Goal: Check status: Check status

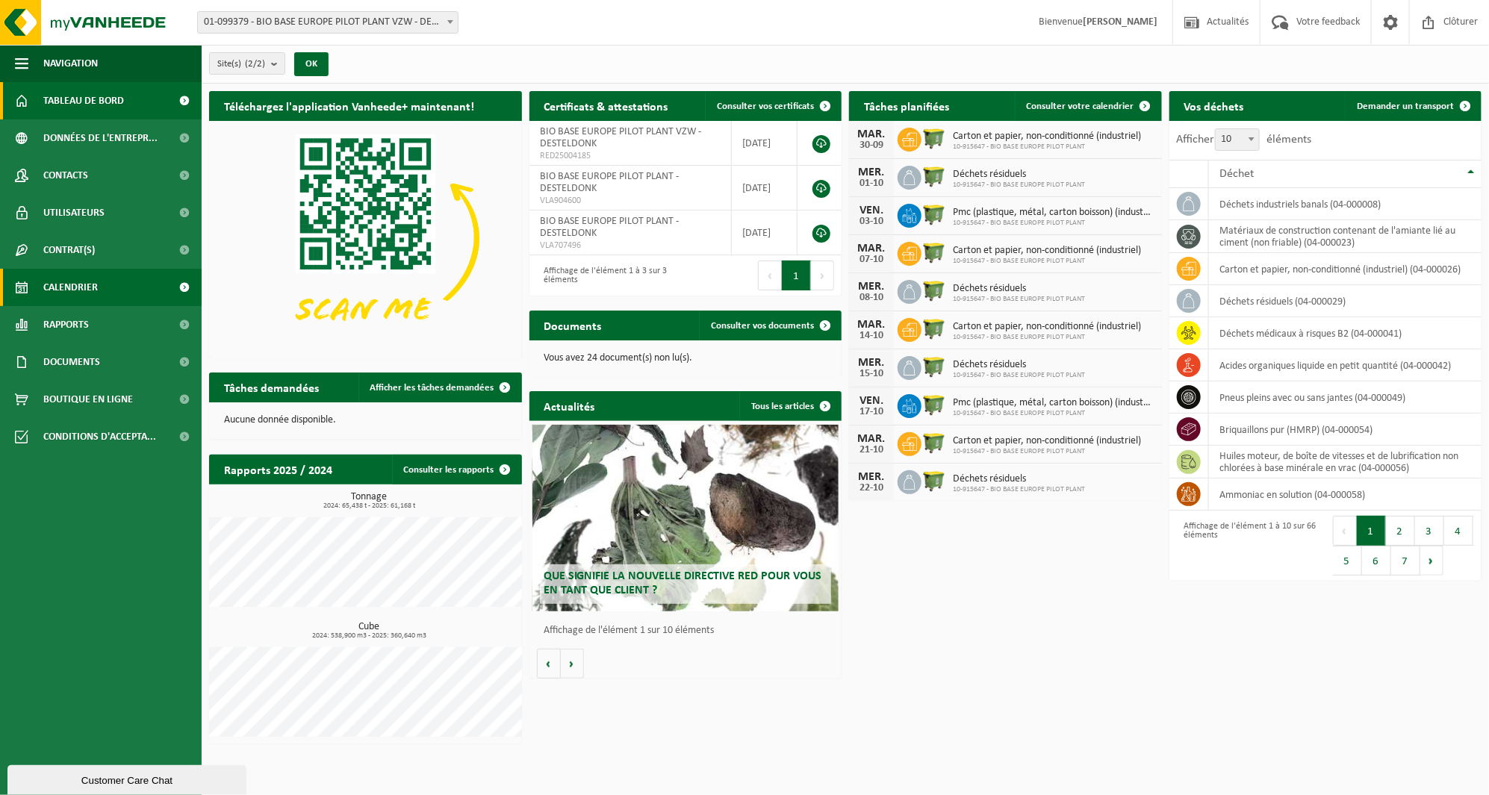
click at [102, 290] on link "Calendrier" at bounding box center [101, 287] width 202 height 37
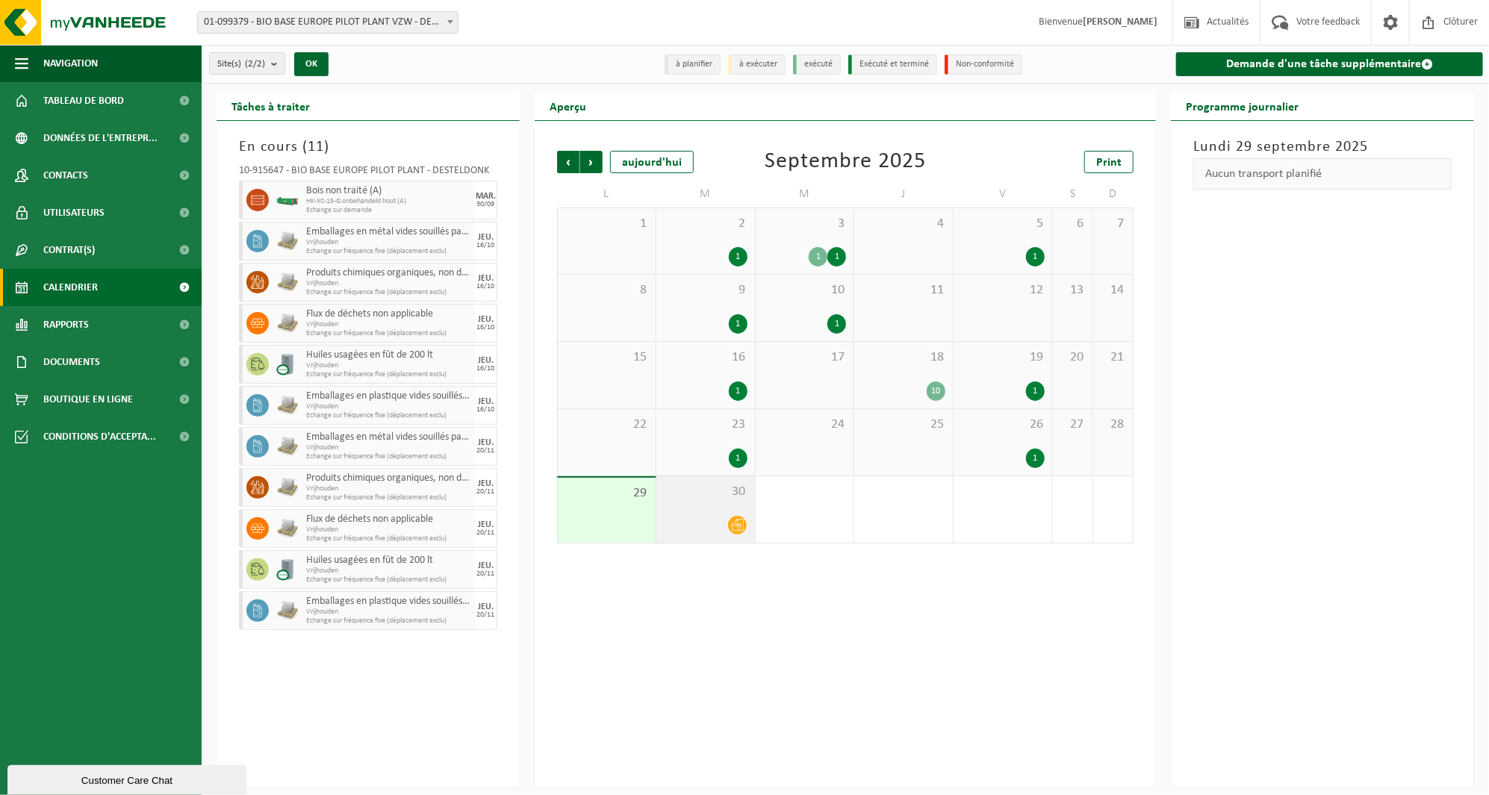
click at [704, 539] on div "30" at bounding box center [706, 510] width 99 height 66
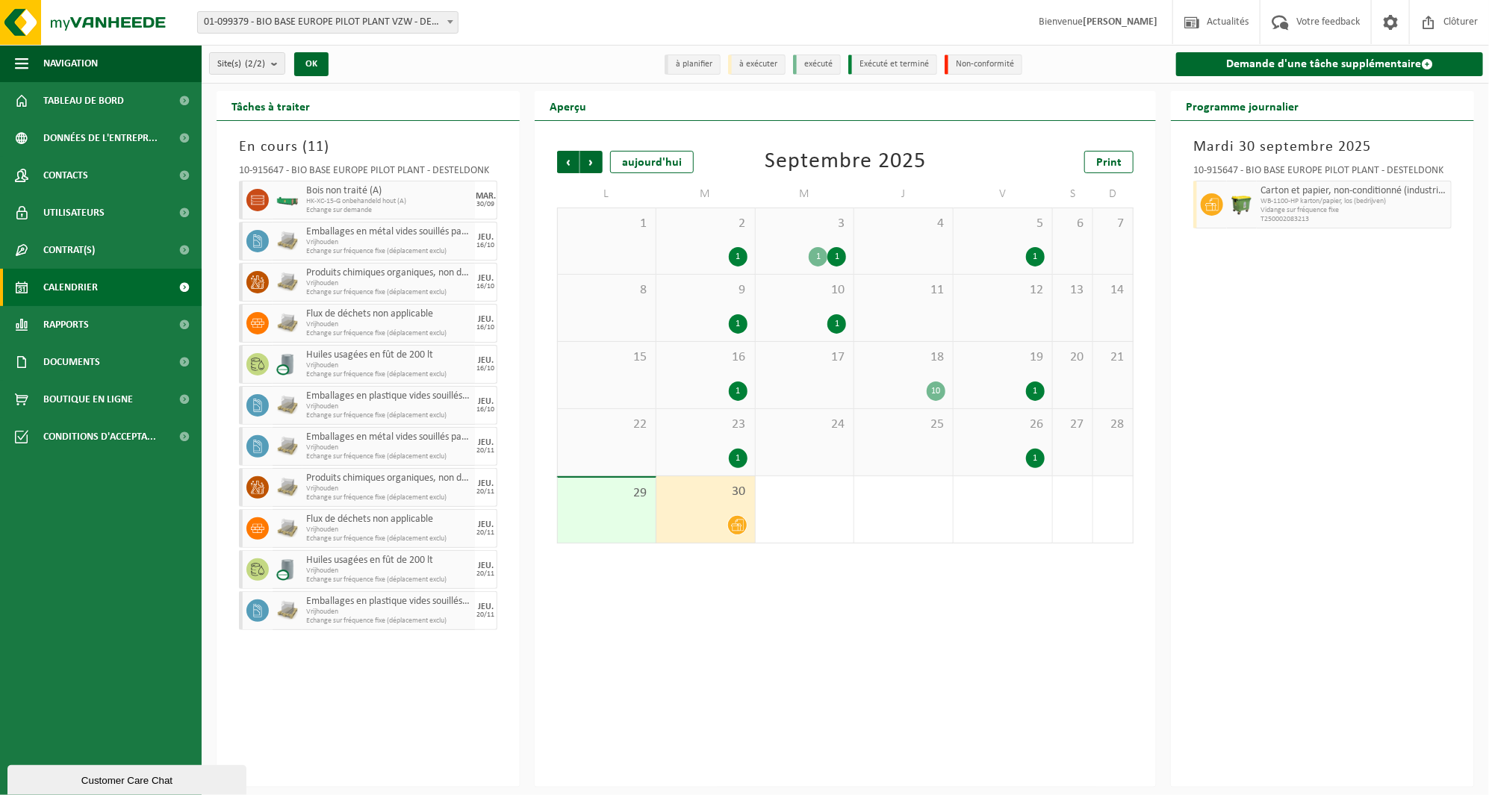
click at [953, 665] on div "Précédent Suivant [DATE] [DATE] Print L M M J V S D 1 2 1 3 1 1 4 5 1 6 7 8 9 1…" at bounding box center [845, 454] width 621 height 666
click at [595, 168] on span "Suivant" at bounding box center [591, 162] width 22 height 22
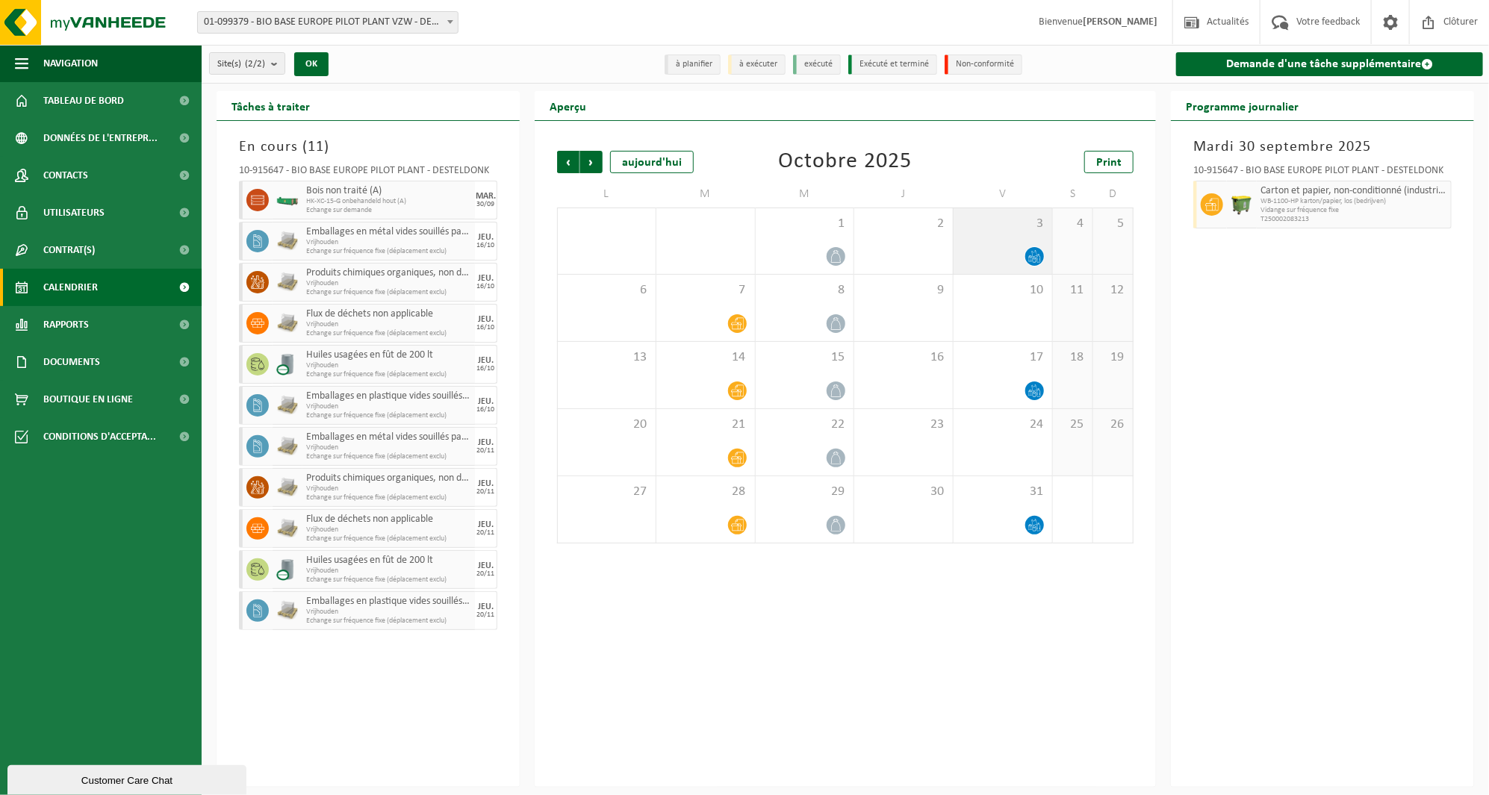
click at [1036, 257] on icon at bounding box center [1034, 256] width 13 height 13
click at [896, 616] on div "Précédent Suivant [DATE] [DATE] Print L M M J V S D 29 30 1 2 3 4 5 6 7 8 9 10 …" at bounding box center [845, 454] width 621 height 666
